Goal: Task Accomplishment & Management: Contribute content

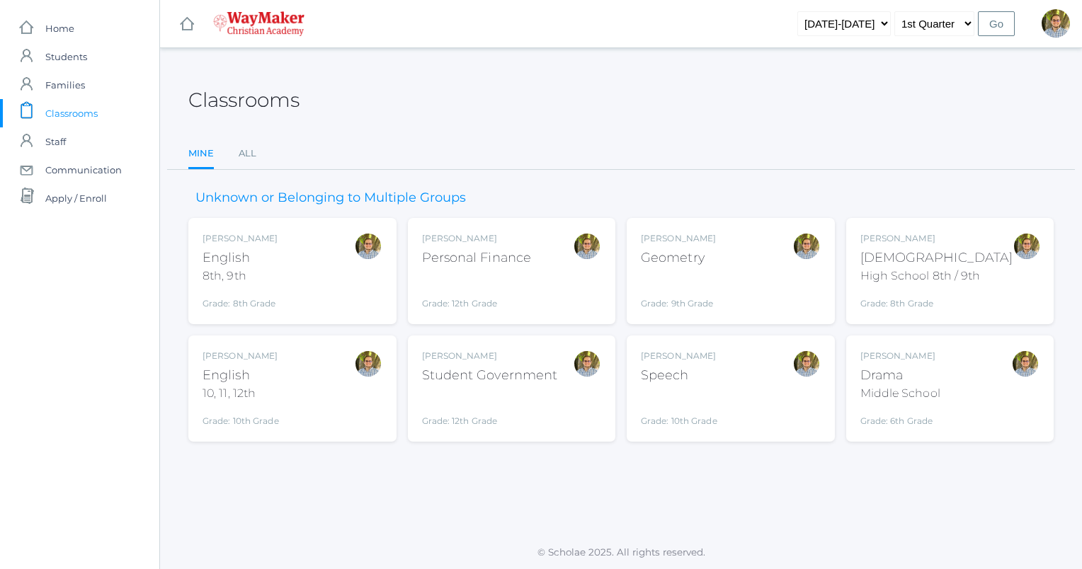
click at [86, 115] on span "Classrooms" at bounding box center [71, 113] width 52 height 28
click at [343, 388] on div "Kylen Braileanu English 10, 11, 12th Grade: 10th Grade HSENGLISH" at bounding box center [292, 389] width 180 height 78
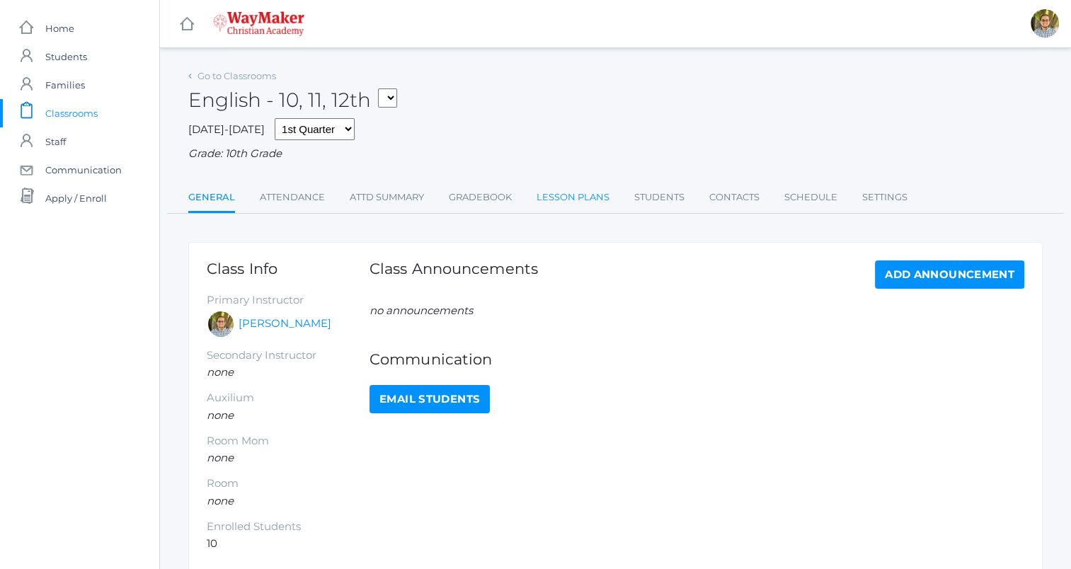
click at [583, 202] on link "Lesson Plans" at bounding box center [573, 197] width 73 height 28
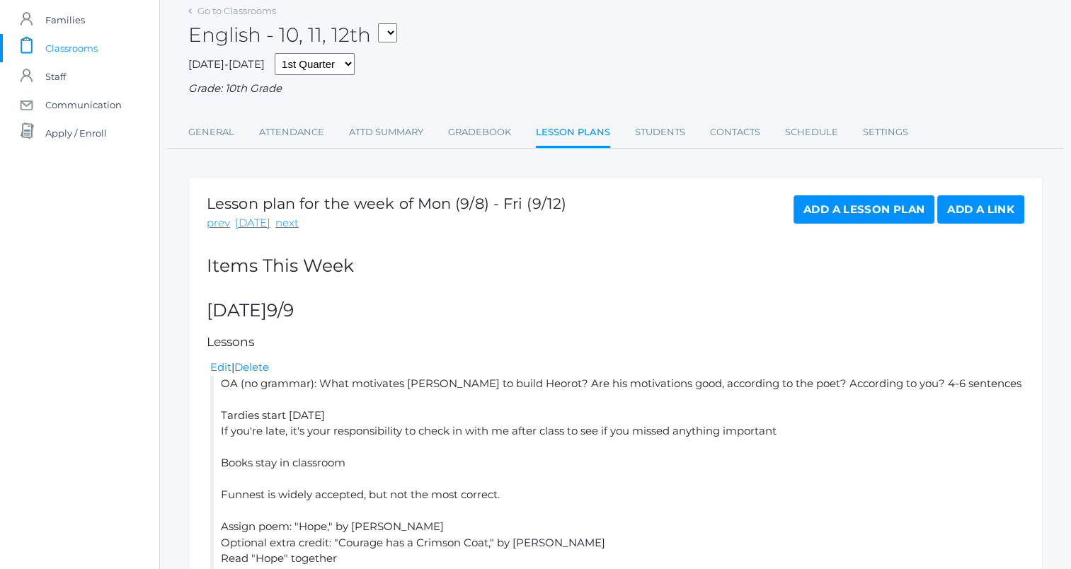
scroll to position [64, 0]
click at [292, 224] on div "prev [DATE] next" at bounding box center [387, 225] width 360 height 16
click at [283, 226] on link "next" at bounding box center [286, 225] width 23 height 16
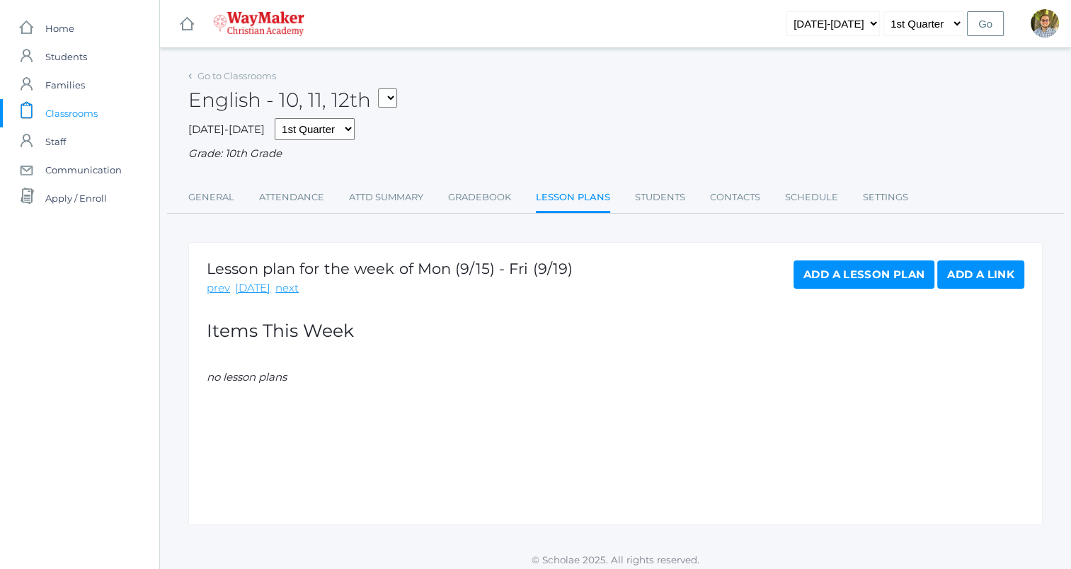
scroll to position [8, 0]
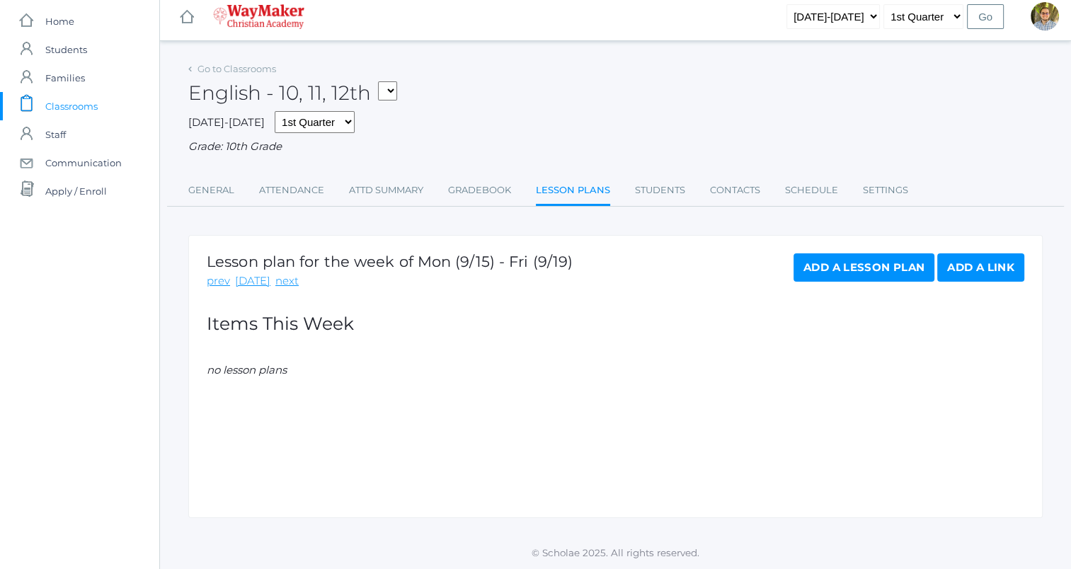
click at [831, 273] on link "Add a Lesson Plan" at bounding box center [864, 267] width 141 height 28
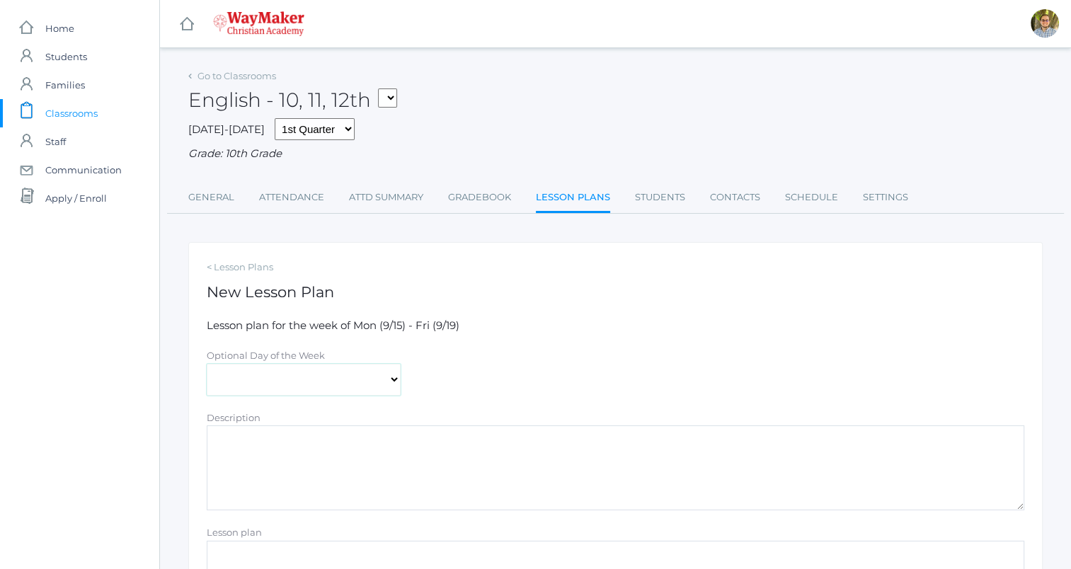
click at [326, 372] on select "Monday Tuesday Wednesday Thursday Friday" at bounding box center [304, 380] width 194 height 32
select select "2025-09-17"
click at [207, 364] on select "Monday Tuesday Wednesday Thursday Friday" at bounding box center [304, 380] width 194 height 32
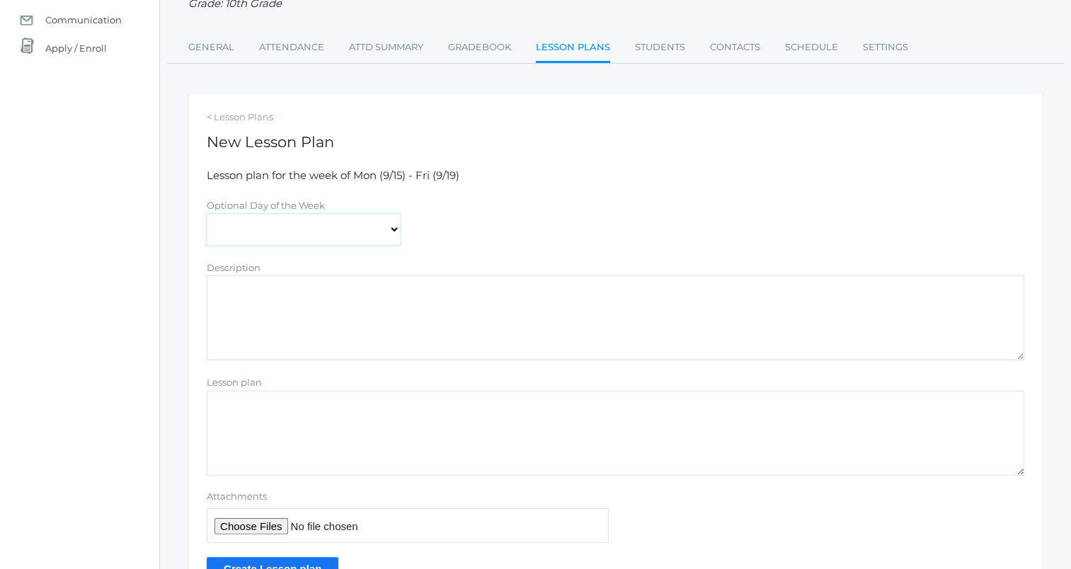
scroll to position [150, 0]
click at [435, 440] on textarea "Lesson plan" at bounding box center [616, 433] width 818 height 85
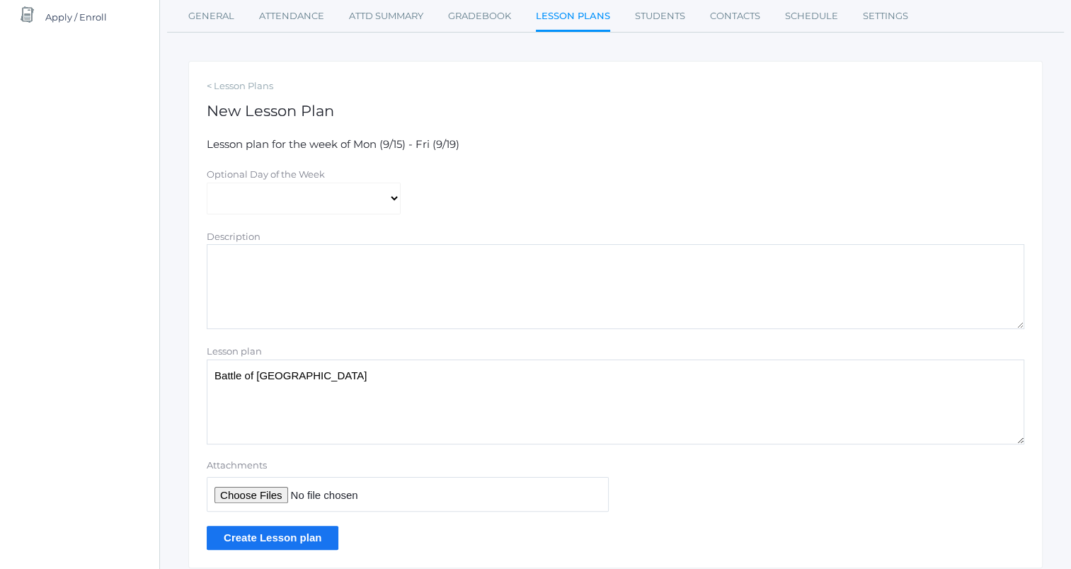
scroll to position [181, 0]
type textarea "Battle of [GEOGRAPHIC_DATA]"
click at [314, 537] on input "Create Lesson plan" at bounding box center [273, 537] width 132 height 23
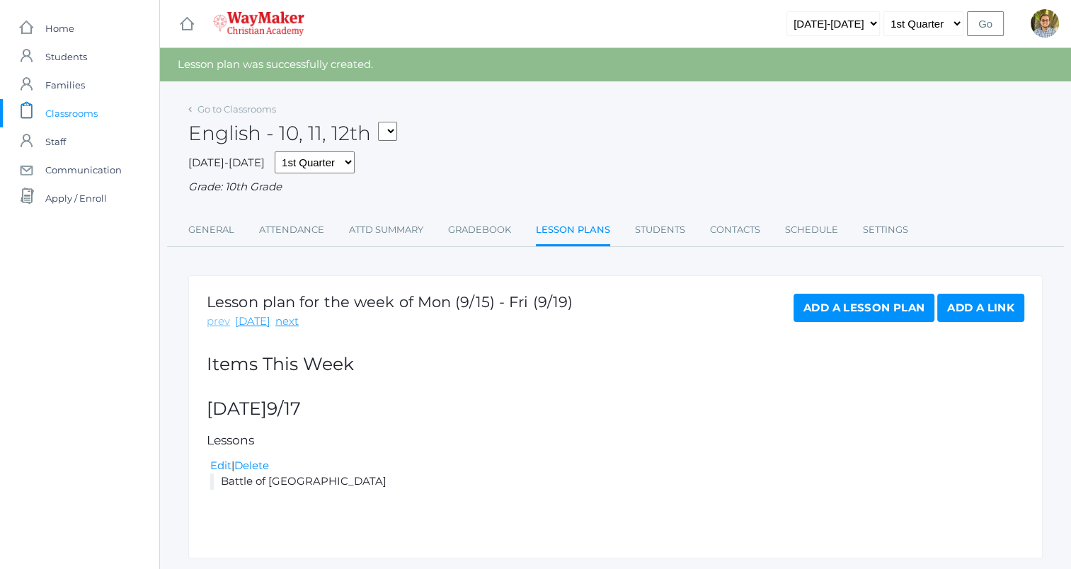
click at [224, 315] on link "prev" at bounding box center [218, 322] width 23 height 16
